Goal: Book appointment/travel/reservation

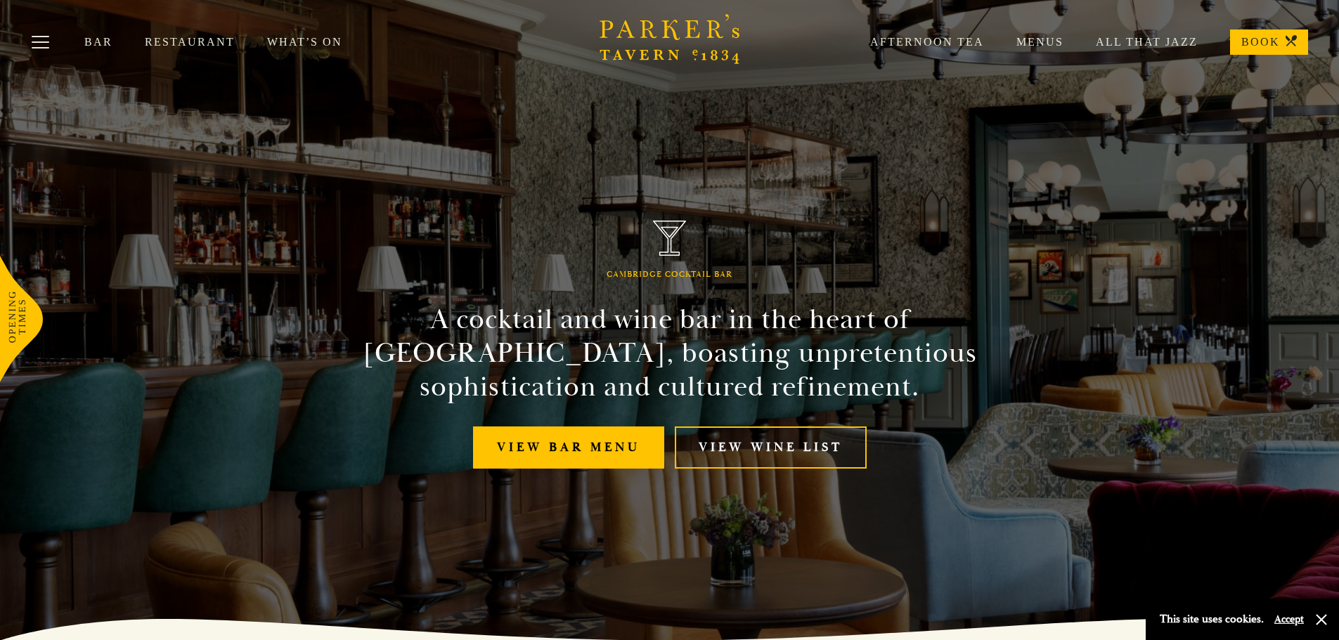
click at [1029, 42] on link "Menus" at bounding box center [1023, 42] width 79 height 14
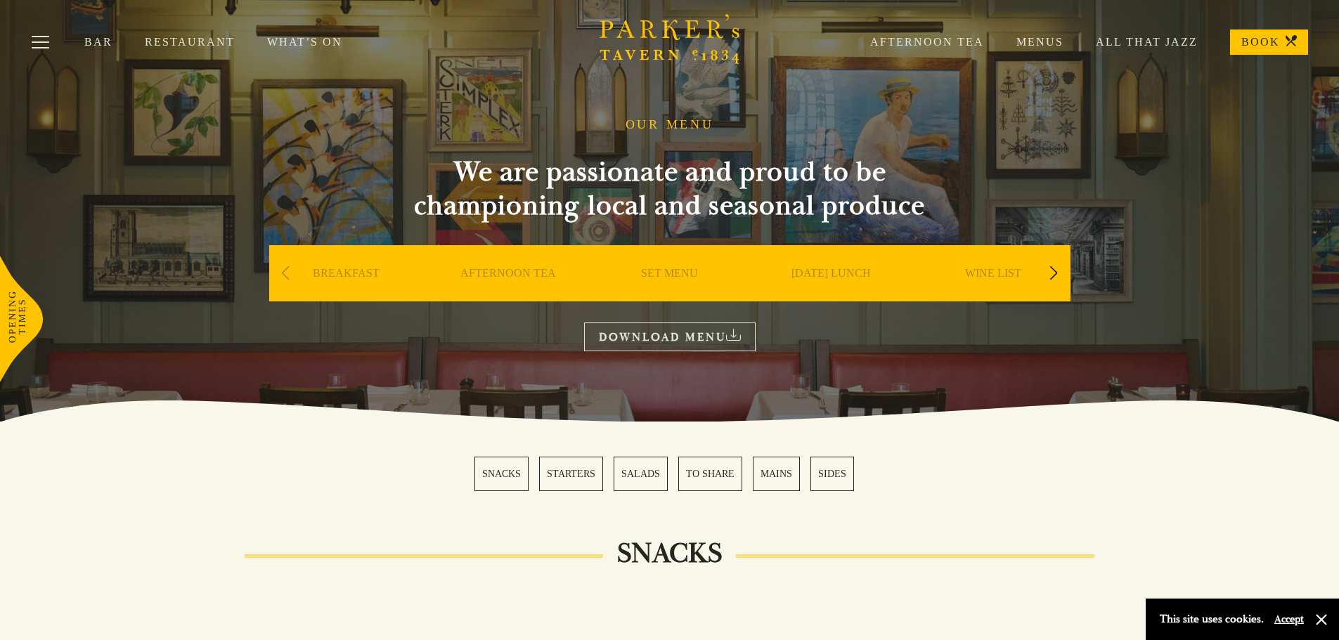
click at [1054, 280] on div "Next slide" at bounding box center [1054, 273] width 19 height 31
click at [985, 276] on link "A LA CARTE" at bounding box center [992, 294] width 65 height 56
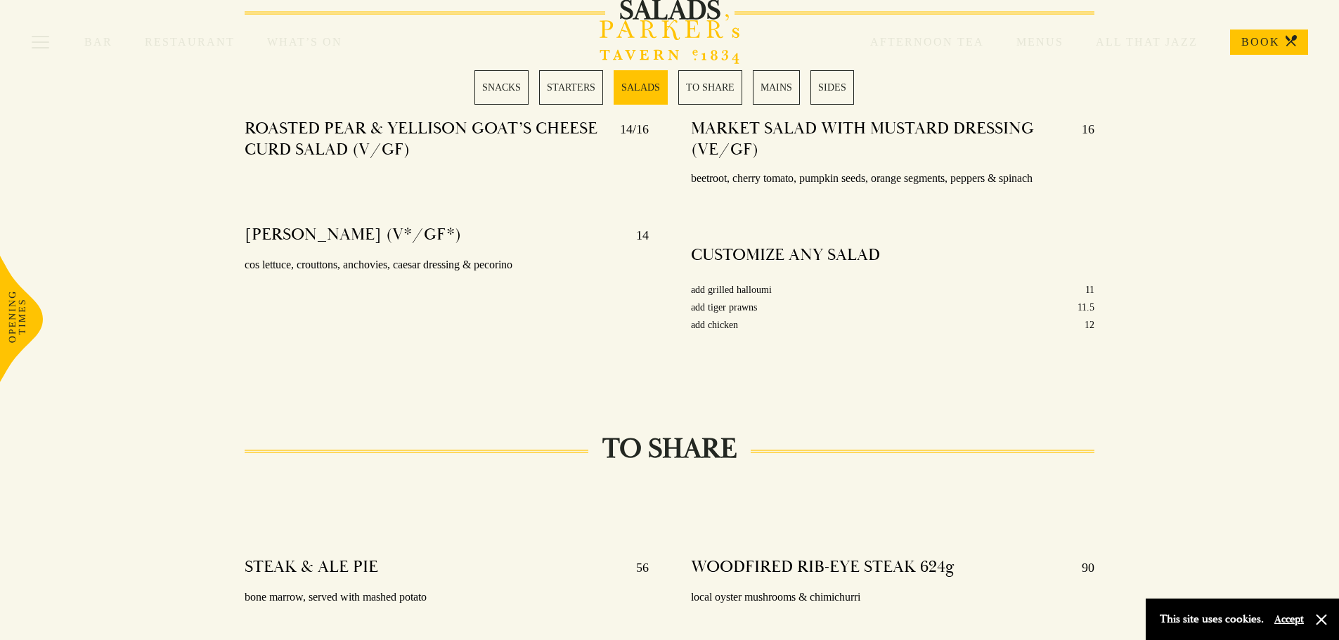
scroll to position [1757, 0]
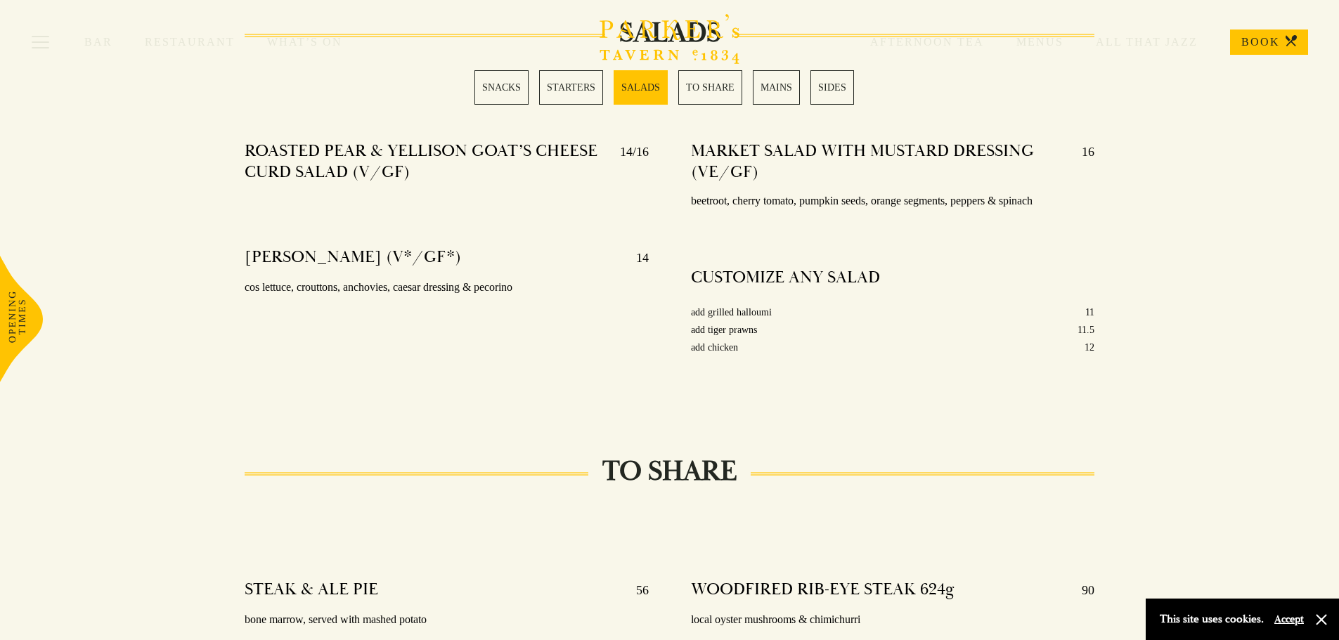
click at [1274, 24] on div "Bar Restaurant What’s On Afternoon Tea Menus All That Jazz BOOK" at bounding box center [669, 42] width 1339 height 84
click at [1275, 37] on link "BOOK" at bounding box center [1269, 42] width 78 height 25
